Goal: Check status: Check status

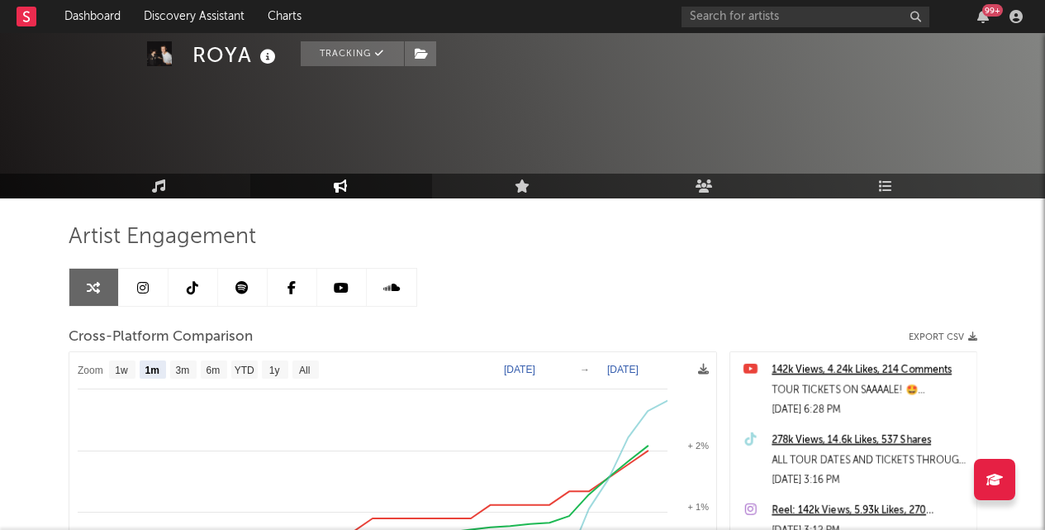
select select "1m"
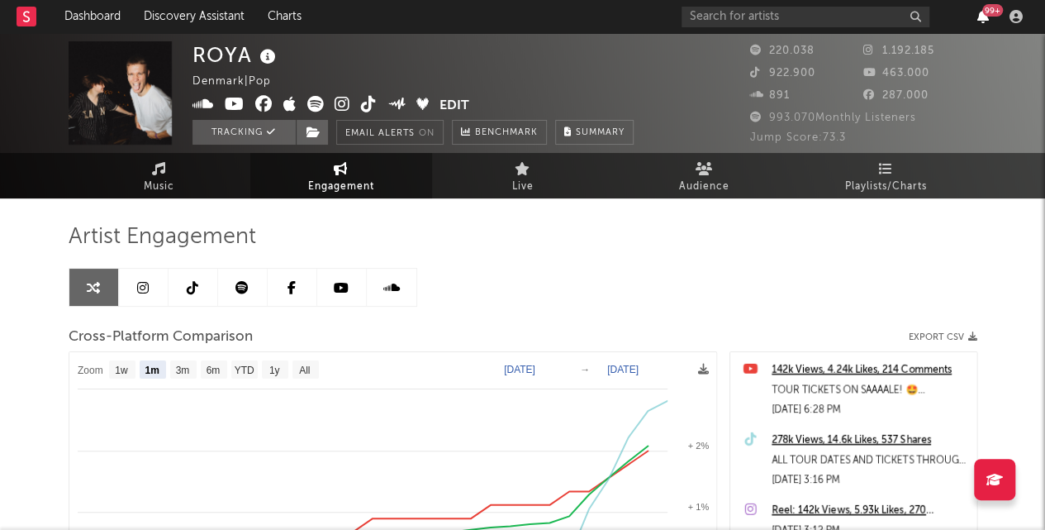
click at [980, 15] on icon "button" at bounding box center [984, 16] width 12 height 13
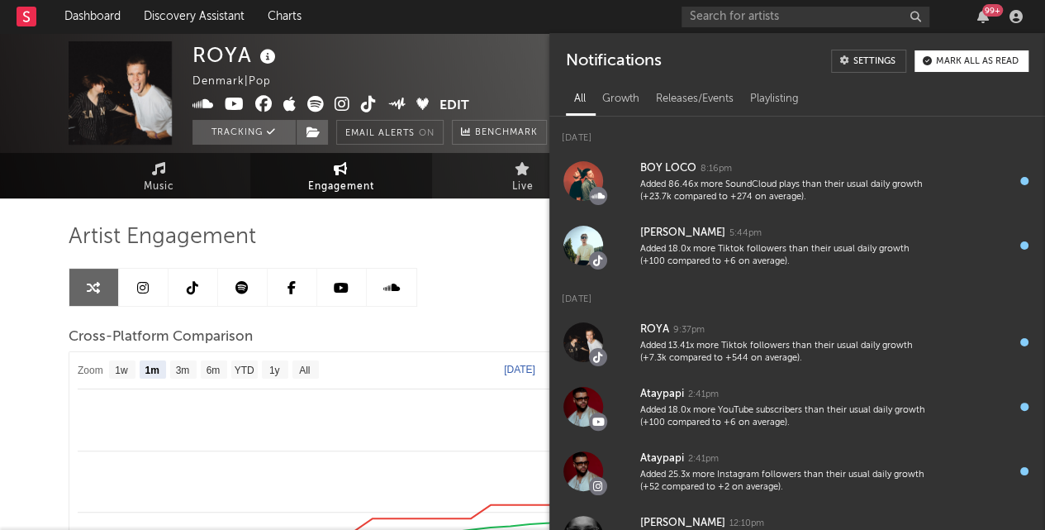
click at [987, 13] on div "99 +" at bounding box center [993, 10] width 21 height 12
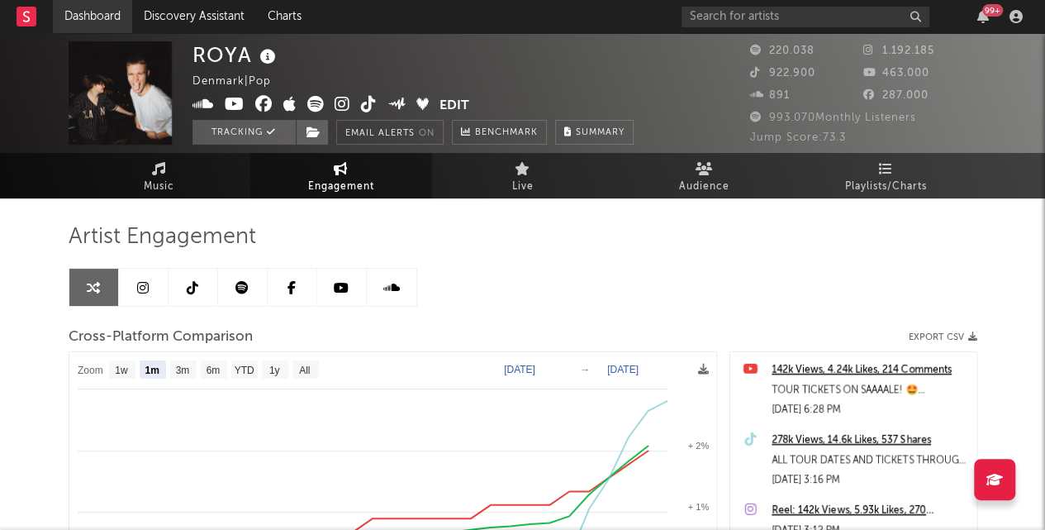
click at [83, 18] on link "Dashboard" at bounding box center [92, 16] width 79 height 33
